Goal: Check status: Check status

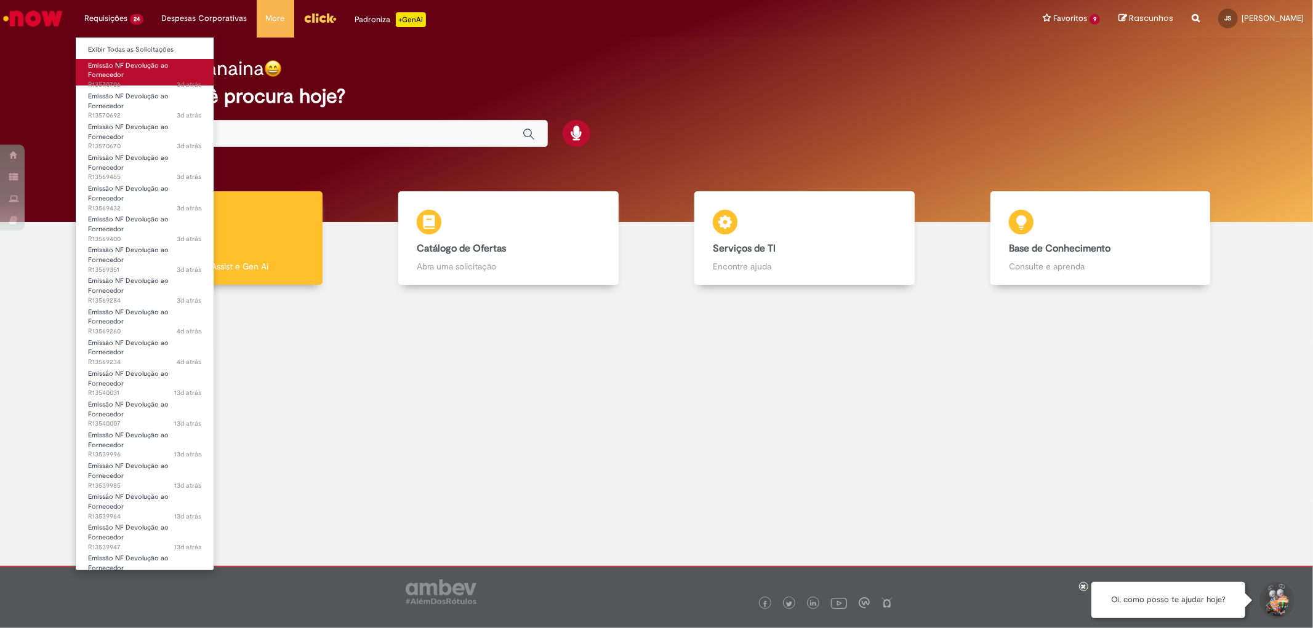
click at [127, 68] on span "Emissão NF Devolução ao Fornecedor" at bounding box center [128, 70] width 81 height 19
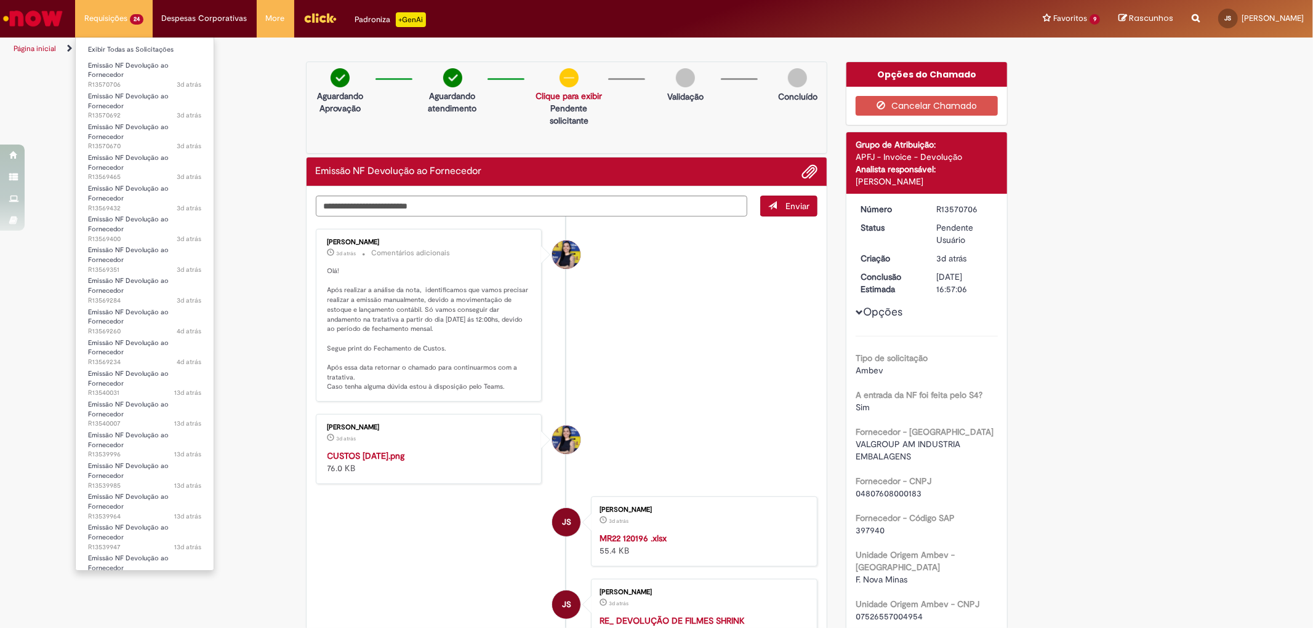
scroll to position [224, 0]
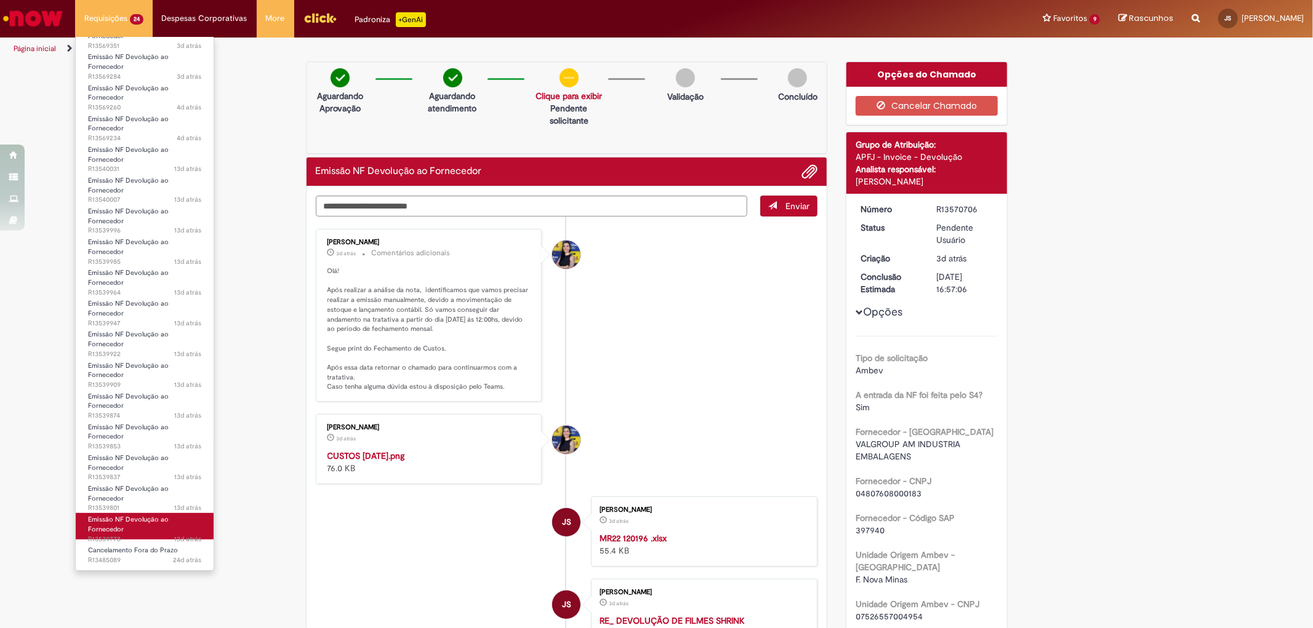
click at [143, 521] on span "Emissão NF Devolução ao Fornecedor" at bounding box center [128, 524] width 81 height 19
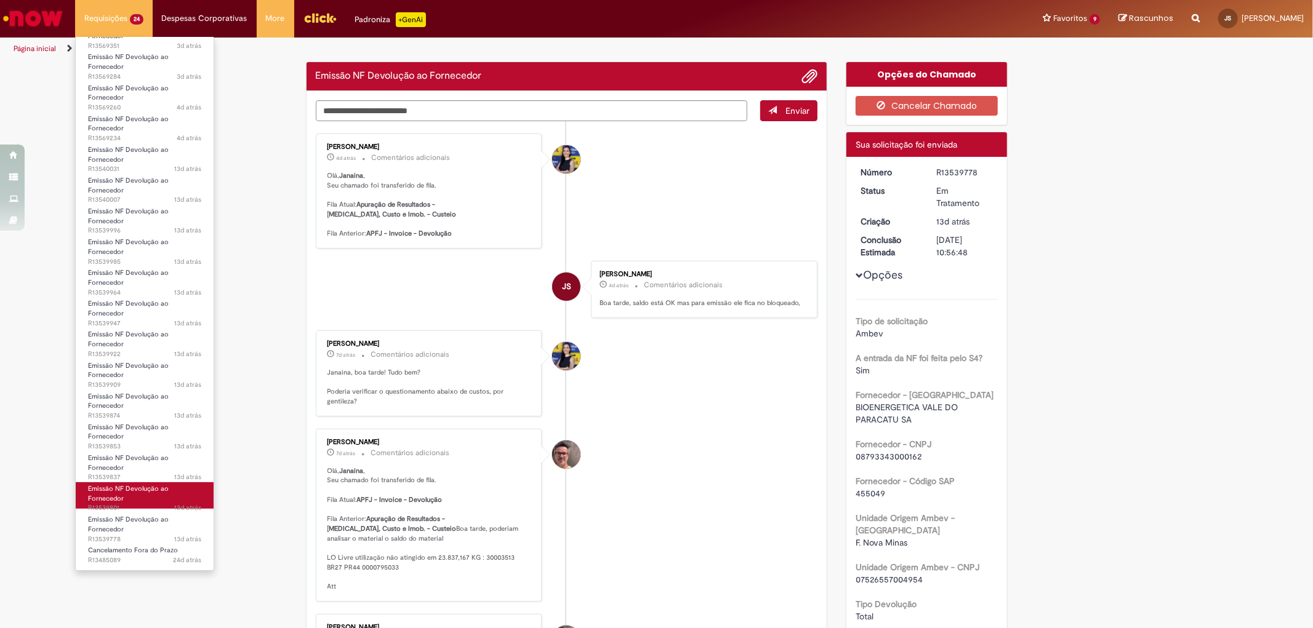
click at [148, 494] on link "Emissão NF Devolução ao Fornecedor 13d atrás 13 dias atrás R13539801" at bounding box center [145, 496] width 138 height 26
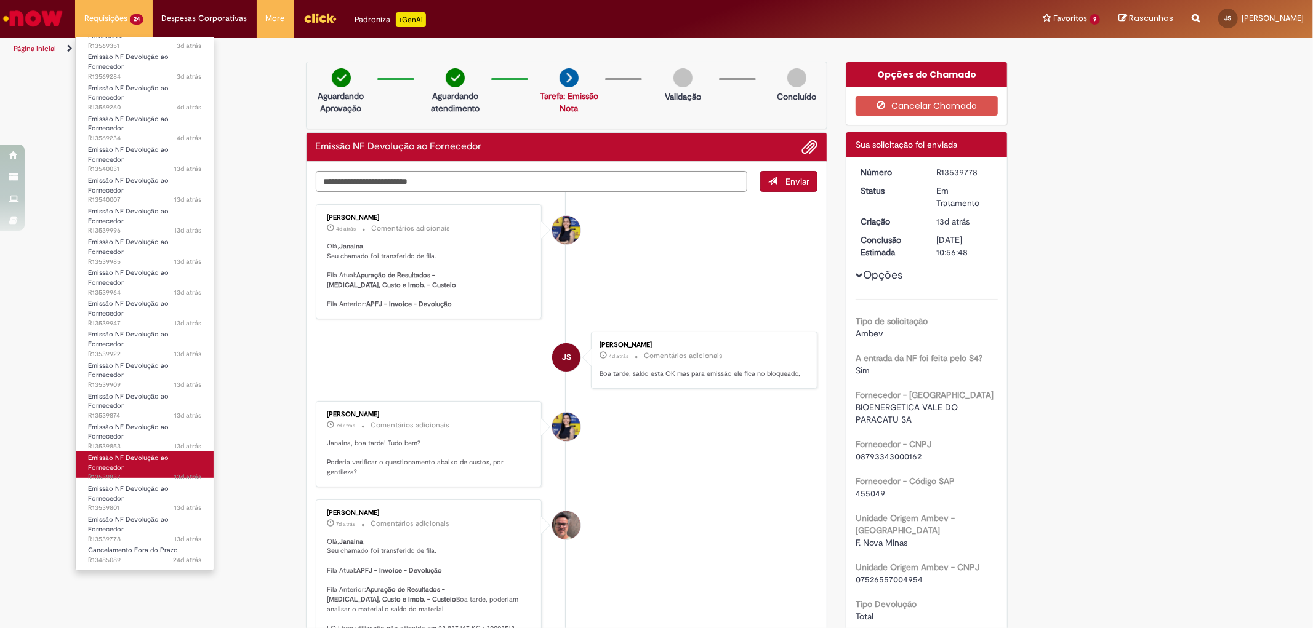
click at [150, 463] on link "Emissão NF Devolução ao Fornecedor 13d atrás 13 dias atrás R13539837" at bounding box center [145, 465] width 138 height 26
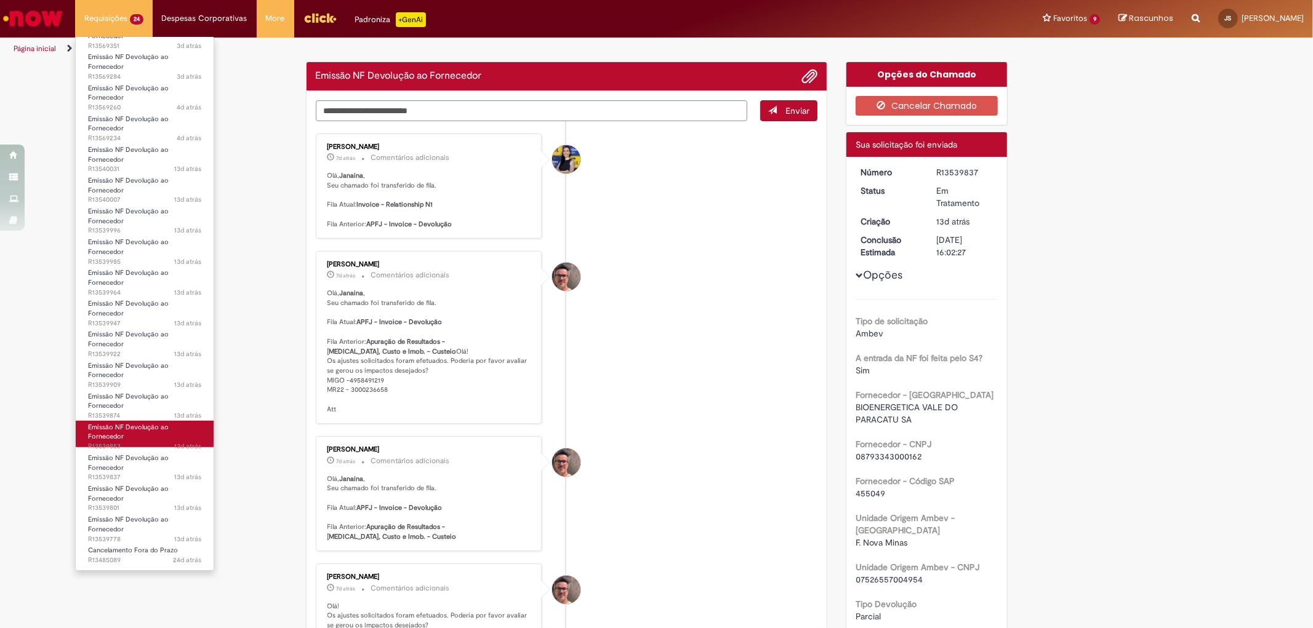
click at [130, 442] on span "13d atrás 13 dias atrás R13539853" at bounding box center [144, 447] width 113 height 10
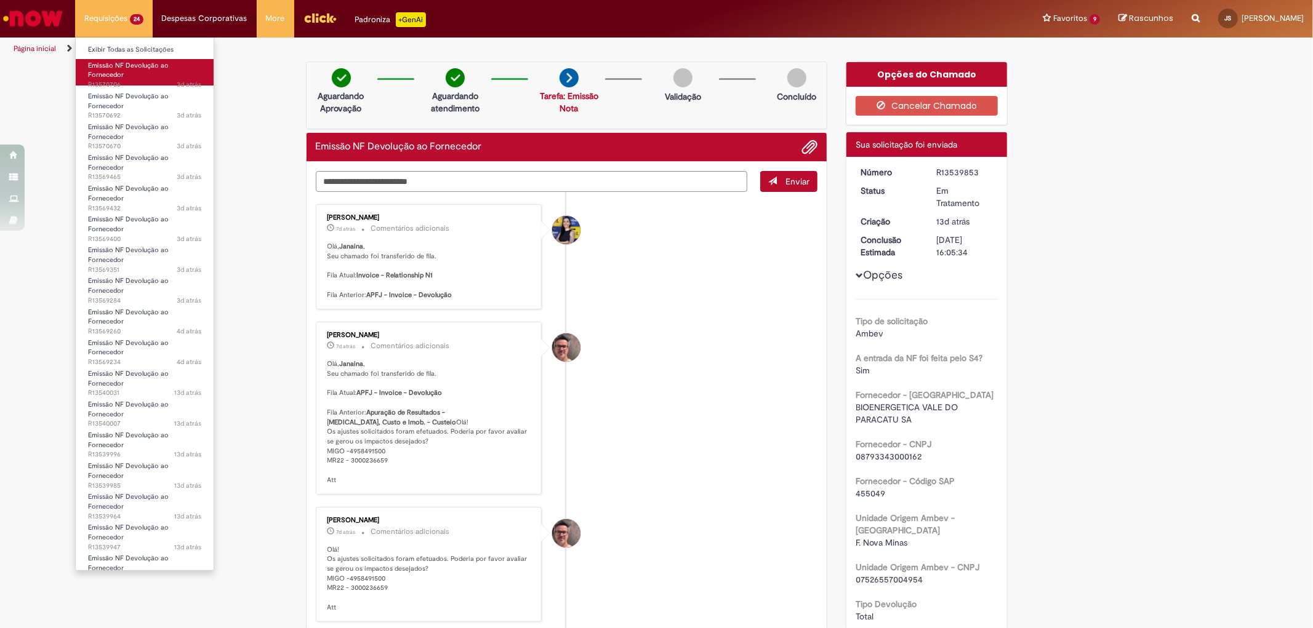
click at [166, 76] on link "Emissão NF Devolução ao Fornecedor 3d atrás 3 dias atrás R13570706" at bounding box center [145, 72] width 138 height 26
click at [170, 103] on link "Emissão NF Devolução ao Fornecedor 3d atrás 3 dias atrás R13570692" at bounding box center [145, 103] width 138 height 26
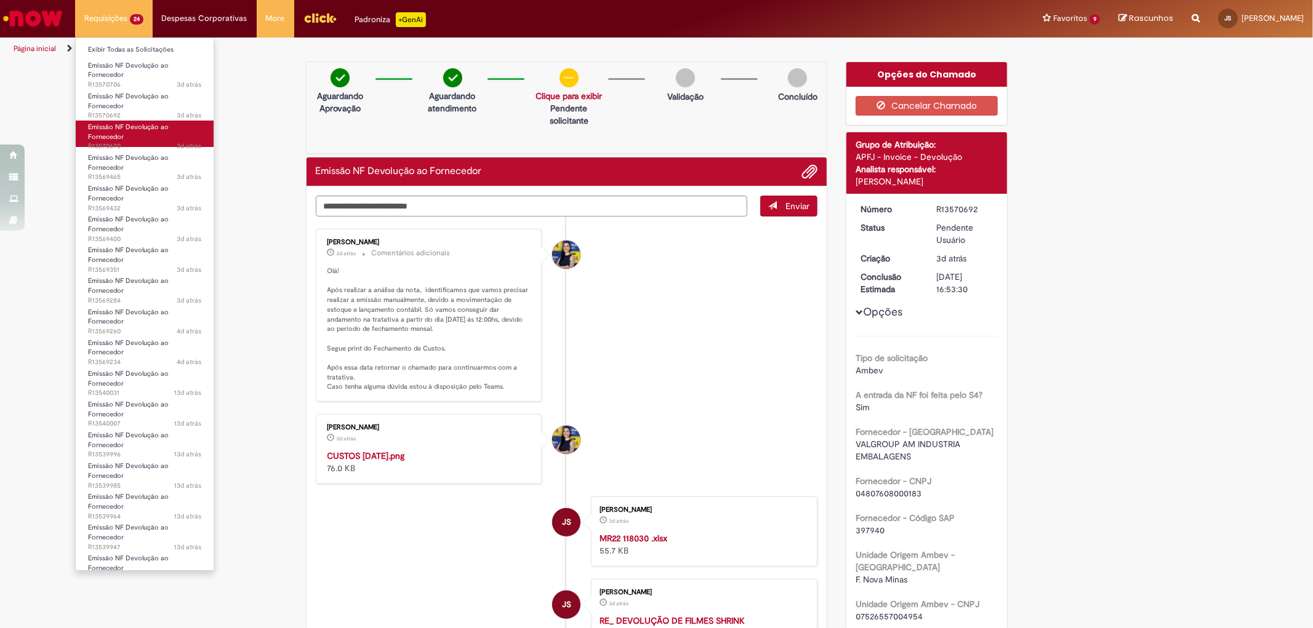
click at [155, 127] on span "Emissão NF Devolução ao Fornecedor" at bounding box center [128, 131] width 81 height 19
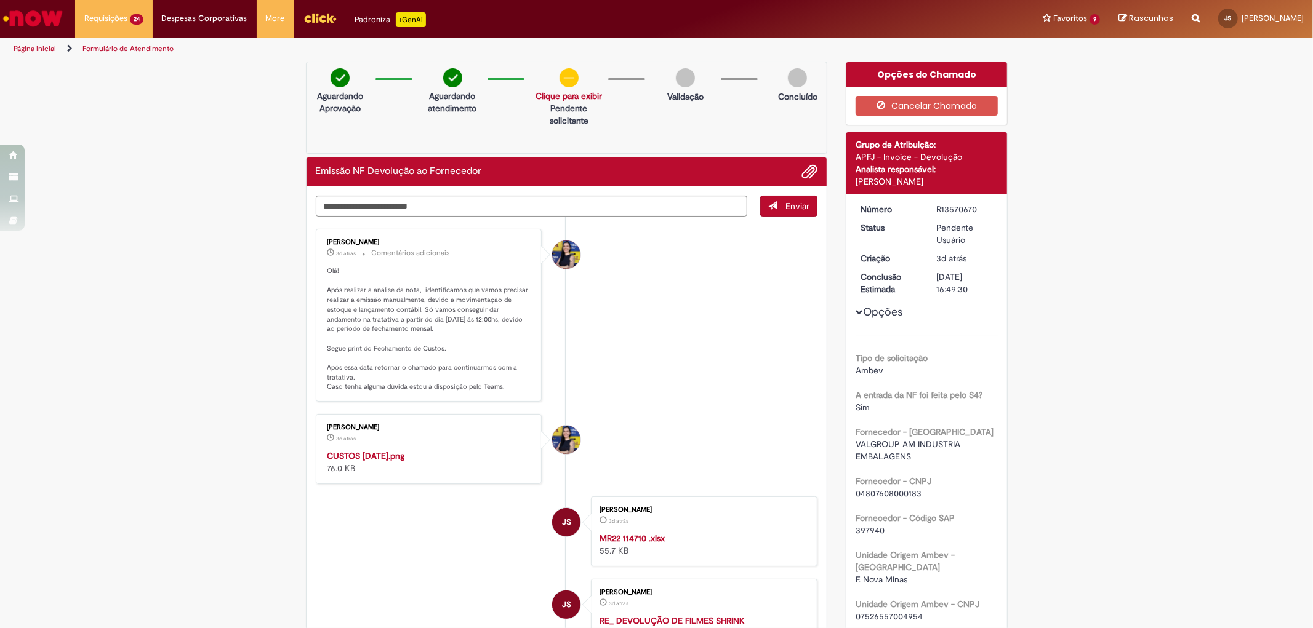
click at [323, 20] on img "Menu Cabeçalho" at bounding box center [319, 18] width 33 height 18
